Goal: Task Accomplishment & Management: Manage account settings

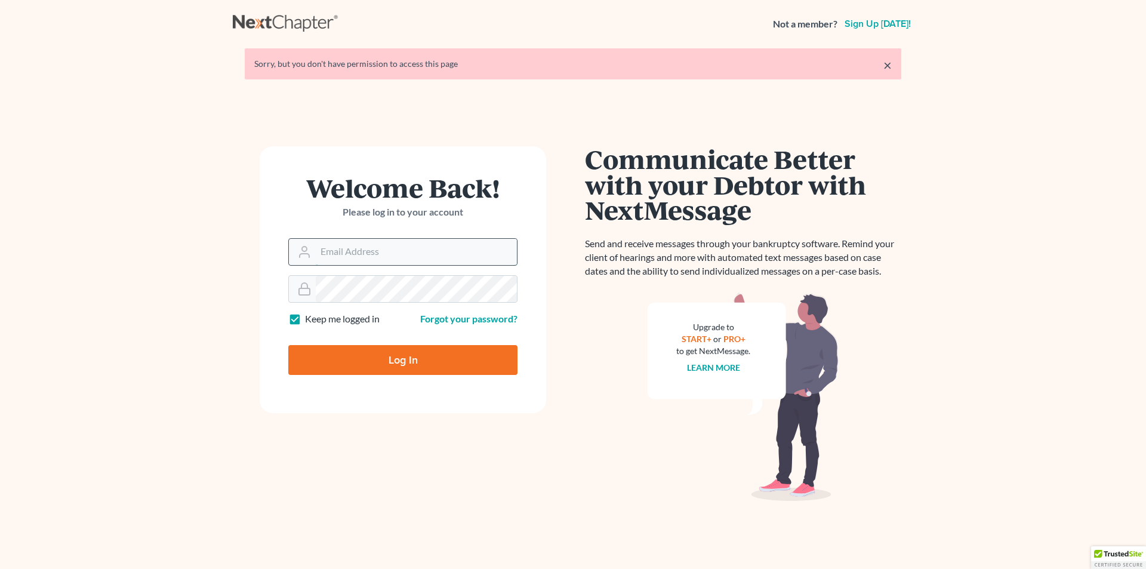
click at [370, 255] on input "Email Address" at bounding box center [416, 252] width 201 height 26
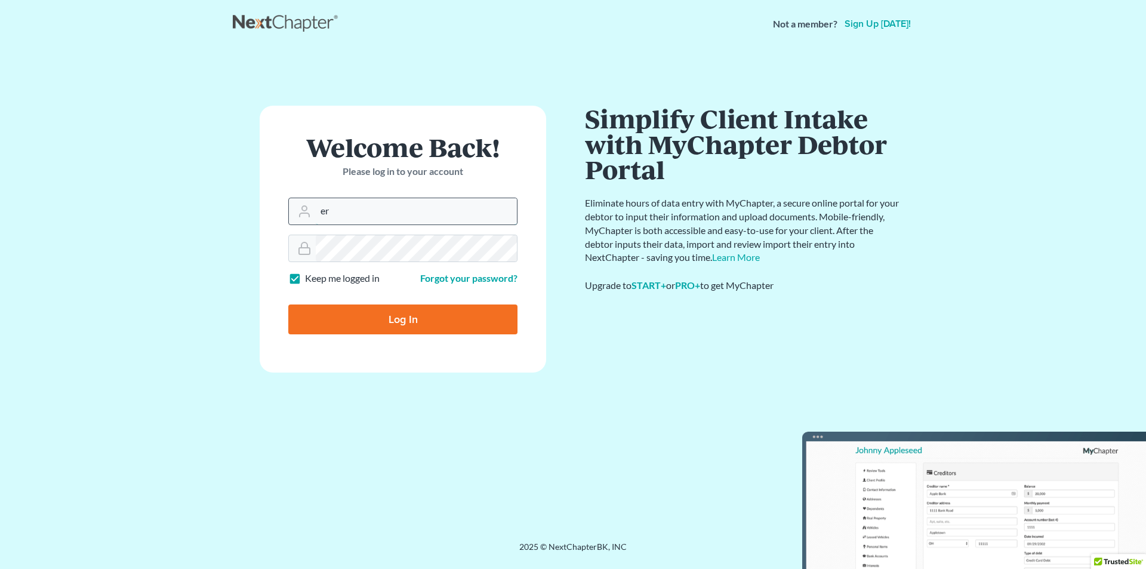
type input "[PERSON_NAME][EMAIL_ADDRESS][DOMAIN_NAME]"
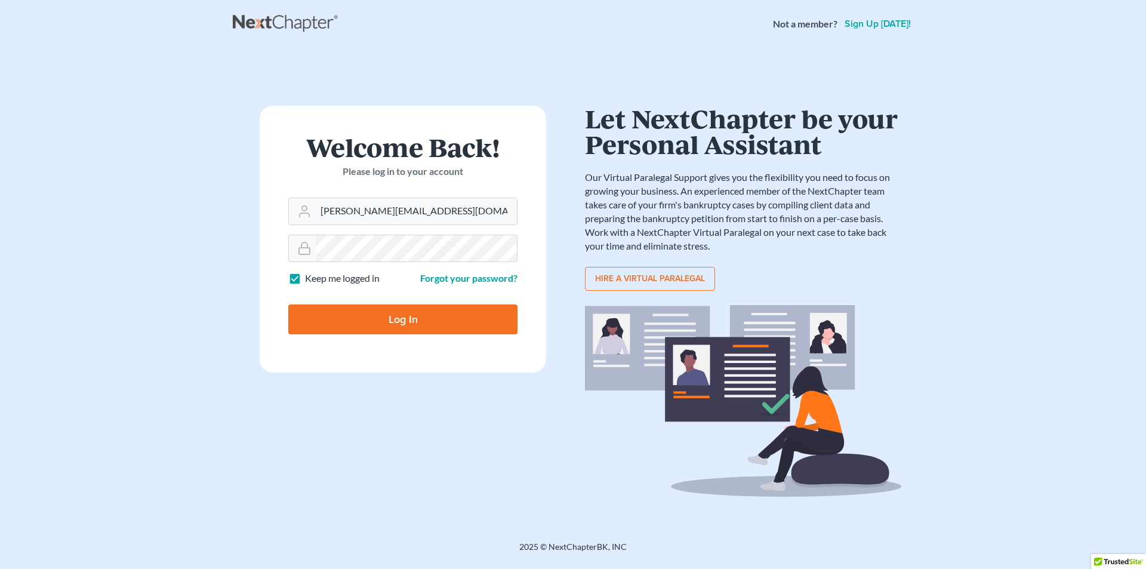
click at [431, 320] on input "Log In" at bounding box center [402, 319] width 229 height 30
type input "Thinking..."
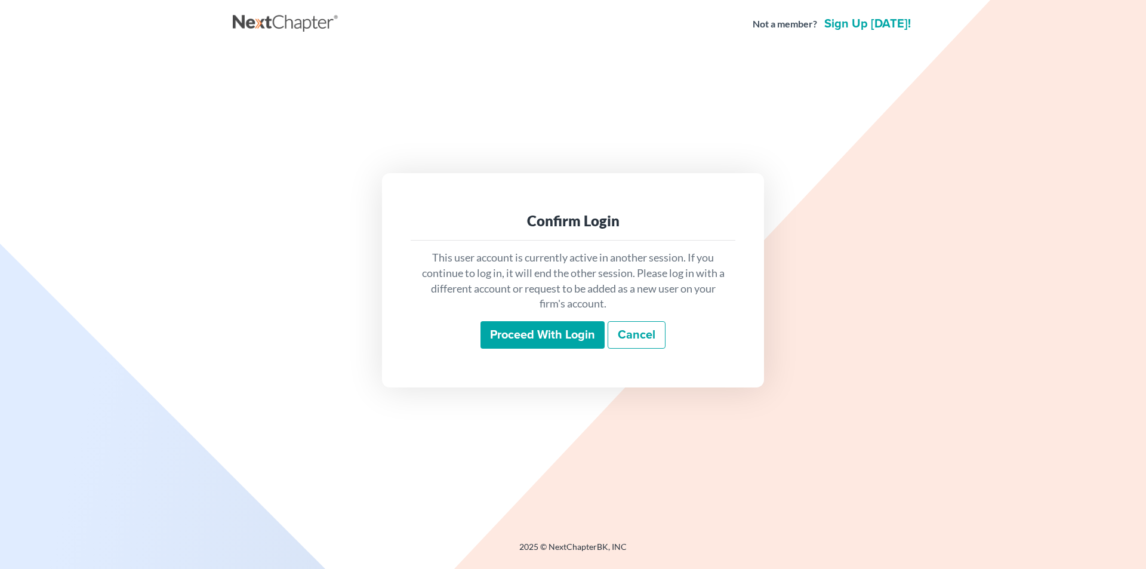
click at [541, 335] on input "Proceed with login" at bounding box center [542, 334] width 124 height 27
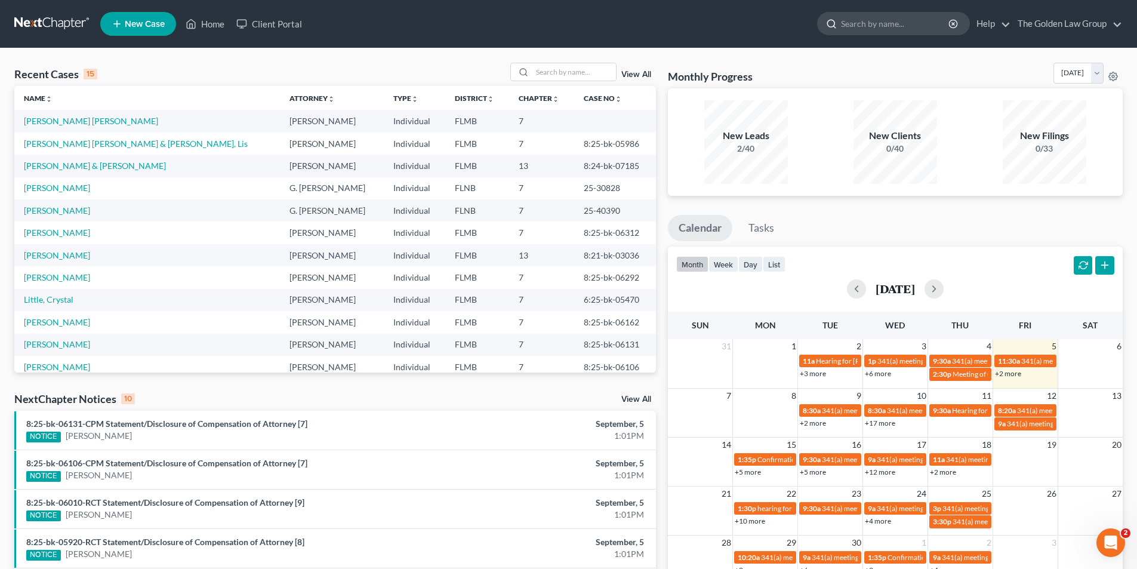
click at [857, 20] on input "search" at bounding box center [895, 24] width 109 height 22
